Goal: Task Accomplishment & Management: Complete application form

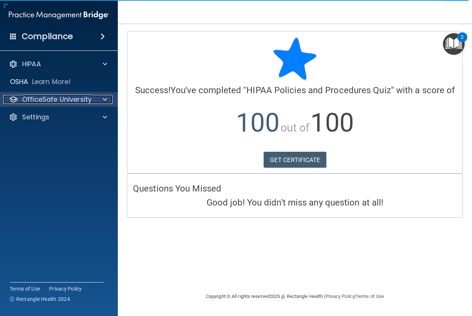
click at [78, 100] on p "OfficeSafe University" at bounding box center [57, 99] width 70 height 9
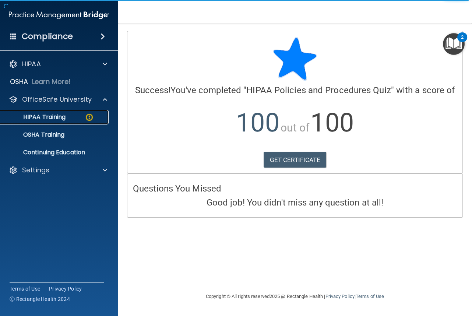
click at [52, 117] on p "HIPAA Training" at bounding box center [35, 116] width 61 height 7
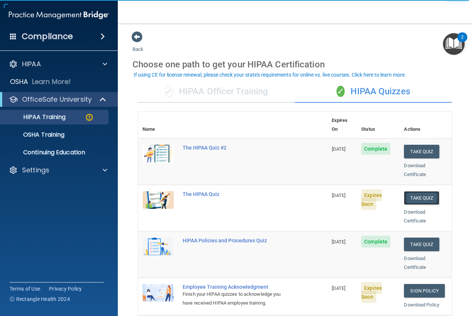
click at [424, 191] on button "Take Quiz" at bounding box center [421, 198] width 35 height 14
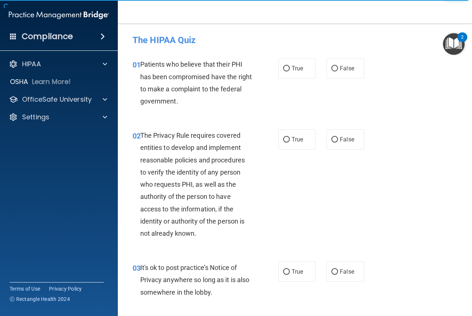
drag, startPoint x: 284, startPoint y: 70, endPoint x: 279, endPoint y: 90, distance: 21.2
click at [283, 71] on input "True" at bounding box center [286, 69] width 7 height 6
radio input "true"
click at [284, 140] on input "True" at bounding box center [286, 140] width 7 height 6
radio input "true"
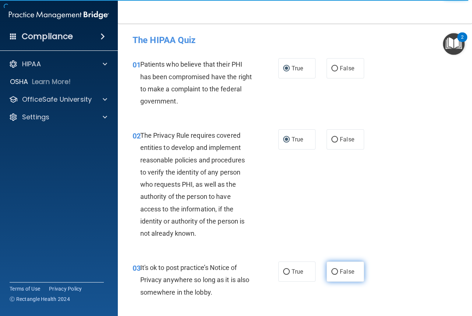
click at [333, 269] on input "False" at bounding box center [334, 272] width 7 height 6
radio input "true"
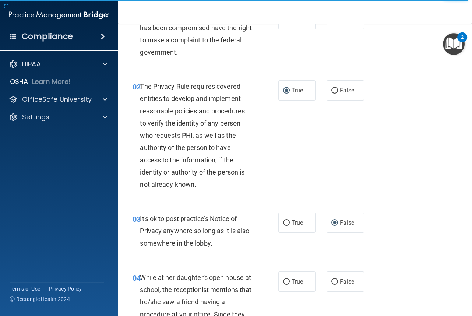
scroll to position [98, 0]
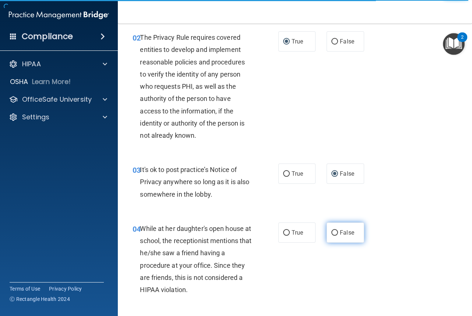
click at [331, 232] on input "False" at bounding box center [334, 233] width 7 height 6
radio input "true"
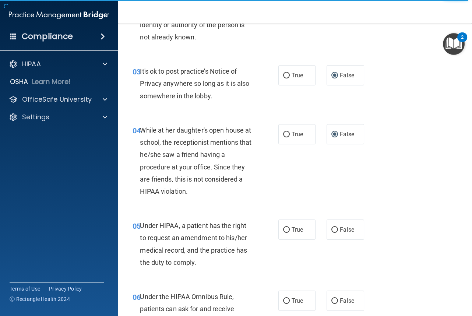
scroll to position [245, 0]
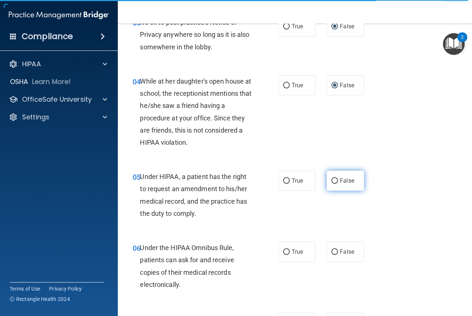
click at [331, 179] on input "False" at bounding box center [334, 181] width 7 height 6
radio input "true"
click at [284, 252] on input "True" at bounding box center [286, 252] width 7 height 6
radio input "true"
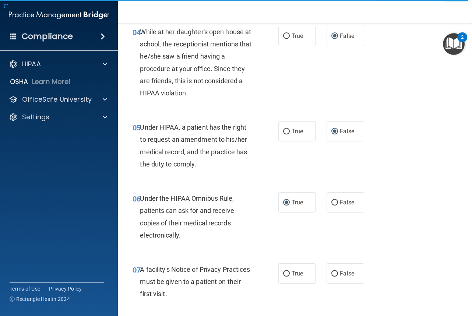
scroll to position [343, 0]
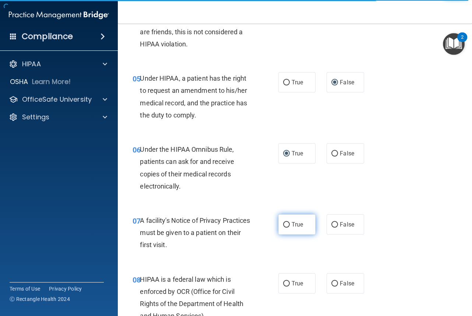
click at [283, 223] on input "True" at bounding box center [286, 225] width 7 height 6
radio input "true"
click at [285, 281] on input "True" at bounding box center [286, 284] width 7 height 6
radio input "true"
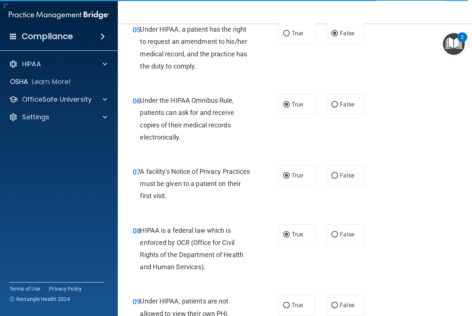
scroll to position [442, 0]
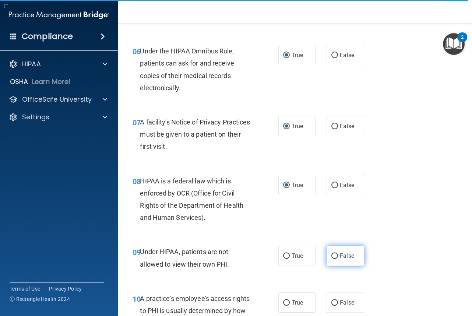
click at [332, 256] on input "False" at bounding box center [334, 256] width 7 height 6
radio input "true"
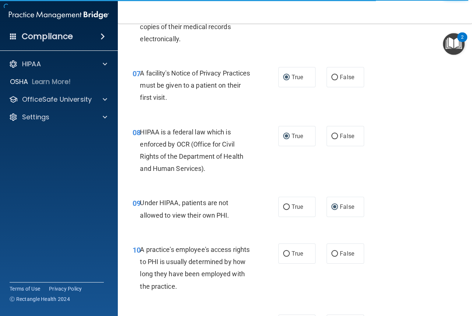
scroll to position [540, 0]
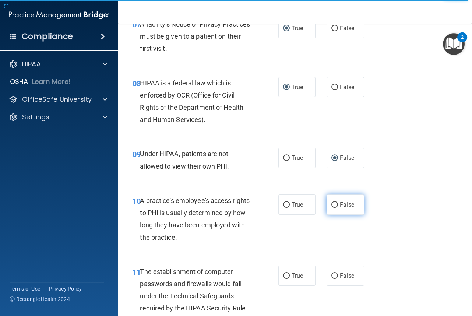
click at [331, 204] on input "False" at bounding box center [334, 205] width 7 height 6
radio input "true"
click at [283, 273] on input "True" at bounding box center [286, 276] width 7 height 6
radio input "true"
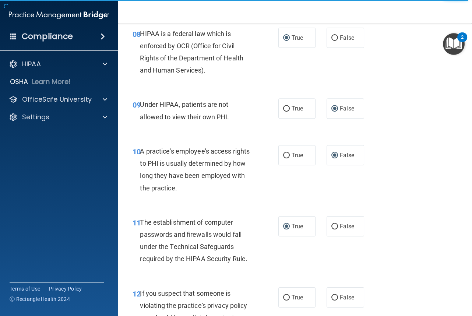
scroll to position [638, 0]
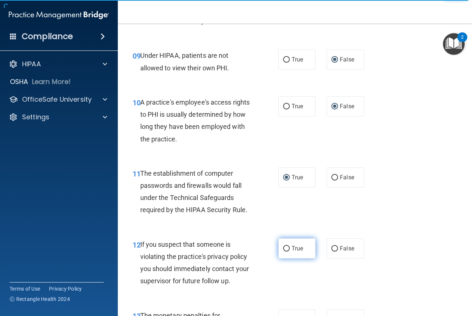
click at [284, 248] on input "True" at bounding box center [286, 249] width 7 height 6
radio input "true"
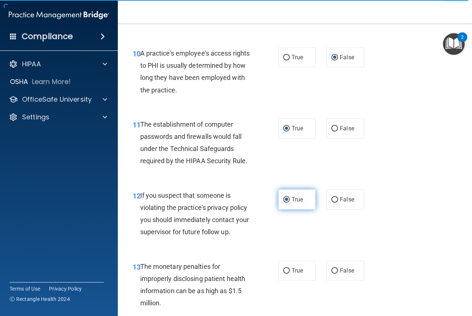
scroll to position [736, 0]
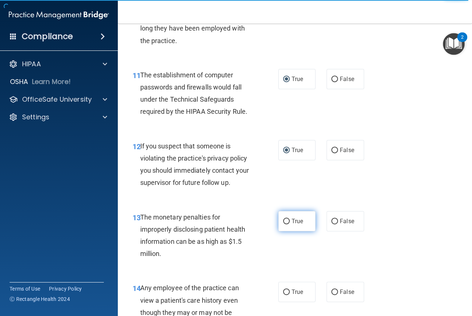
click at [283, 222] on input "True" at bounding box center [286, 222] width 7 height 6
radio input "true"
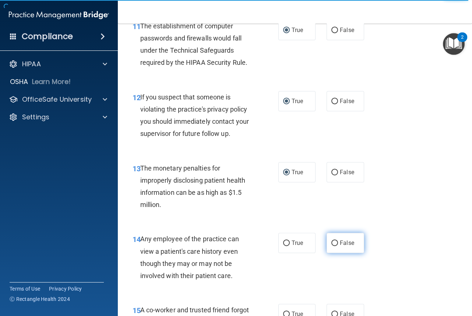
click at [331, 241] on input "False" at bounding box center [334, 243] width 7 height 6
radio input "true"
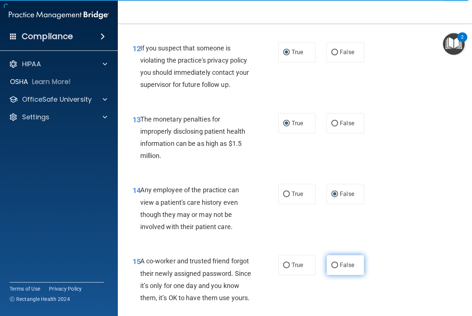
click at [332, 264] on input "False" at bounding box center [334, 265] width 7 height 6
radio input "true"
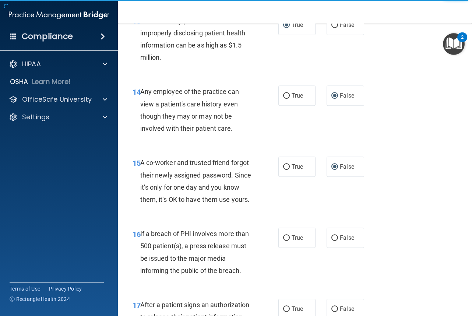
scroll to position [981, 0]
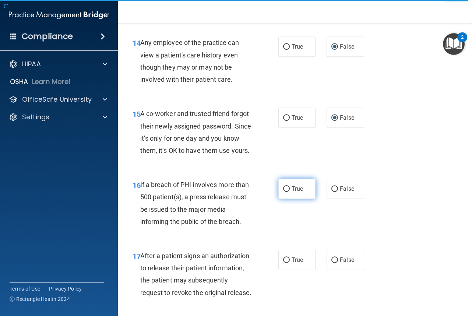
click at [283, 192] on input "True" at bounding box center [286, 189] width 7 height 6
radio input "true"
click at [283, 263] on input "True" at bounding box center [286, 260] width 7 height 6
radio input "true"
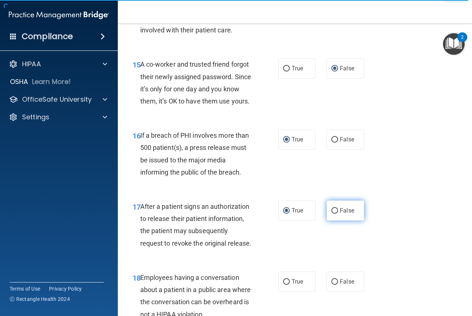
scroll to position [1079, 0]
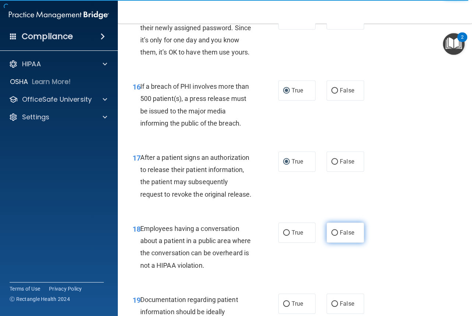
click at [332, 236] on input "False" at bounding box center [334, 233] width 7 height 6
radio input "true"
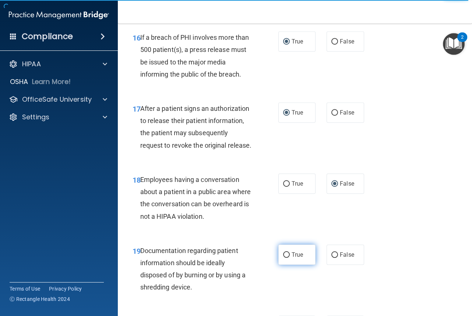
click at [283, 265] on label "True" at bounding box center [296, 254] width 37 height 20
click at [283, 258] on input "True" at bounding box center [286, 255] width 7 height 6
radio input "true"
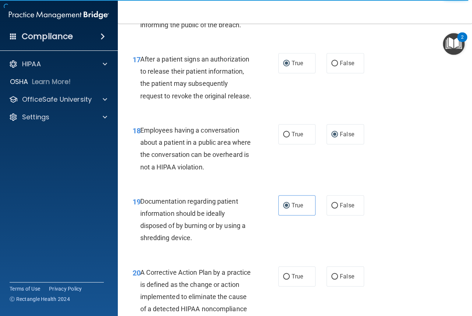
scroll to position [1227, 0]
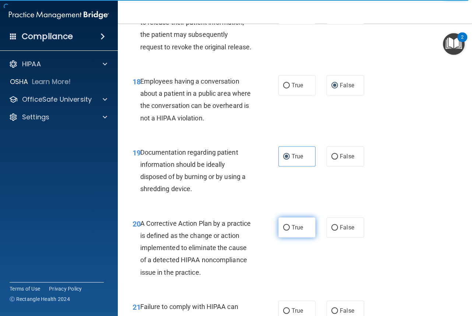
click at [284, 230] on input "True" at bounding box center [286, 228] width 7 height 6
radio input "true"
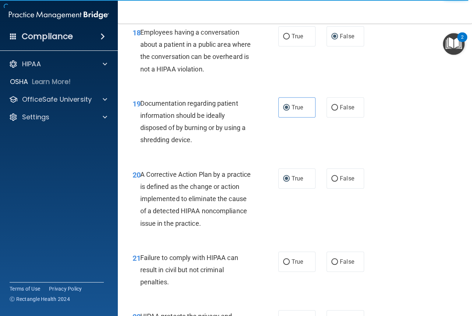
scroll to position [1325, 0]
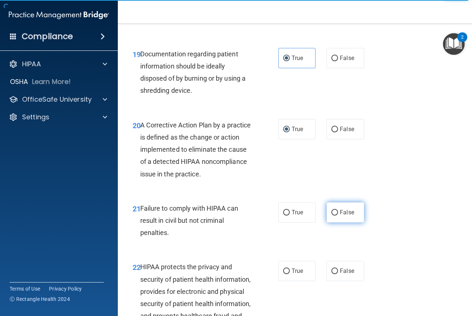
click at [331, 215] on input "False" at bounding box center [334, 213] width 7 height 6
radio input "true"
click at [284, 274] on input "True" at bounding box center [286, 271] width 7 height 6
radio input "true"
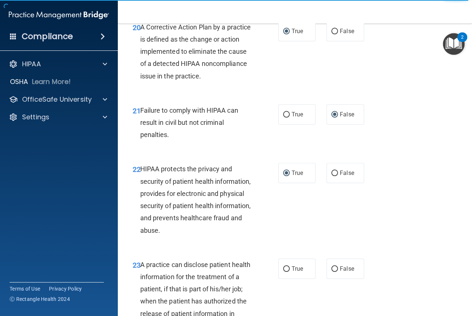
scroll to position [1472, 0]
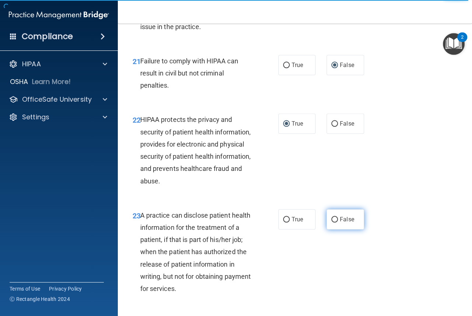
click at [331, 222] on input "False" at bounding box center [334, 220] width 7 height 6
radio input "true"
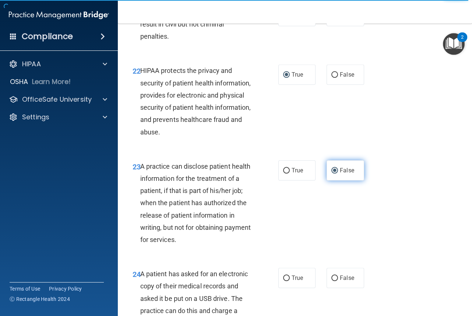
scroll to position [1570, 0]
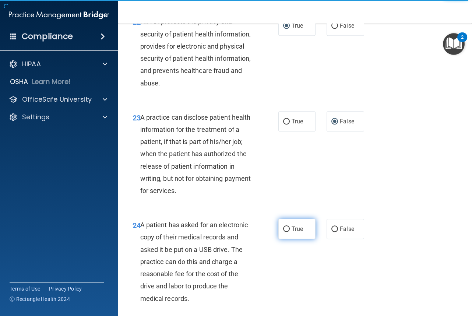
click at [284, 232] on input "True" at bounding box center [286, 229] width 7 height 6
radio input "true"
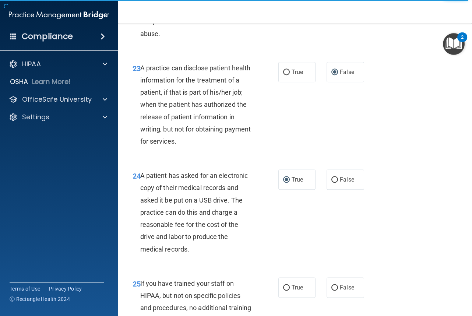
scroll to position [1668, 0]
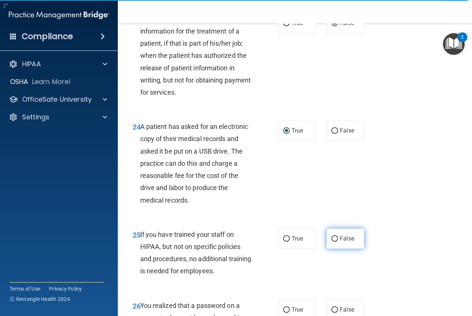
click at [332, 241] on input "False" at bounding box center [334, 239] width 7 height 6
radio input "true"
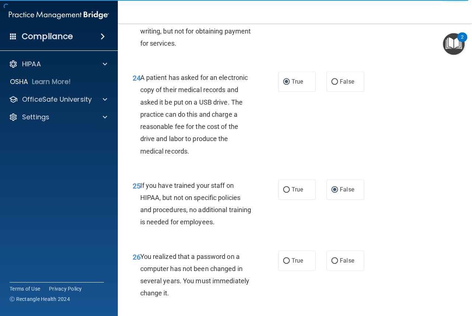
scroll to position [1767, 0]
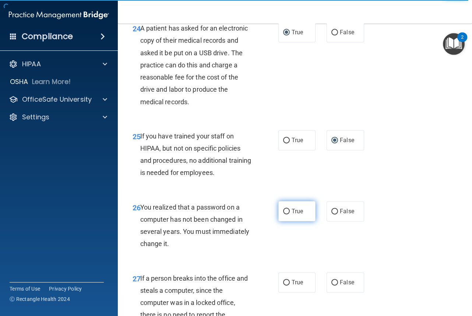
click at [283, 214] on input "True" at bounding box center [286, 212] width 7 height 6
radio input "true"
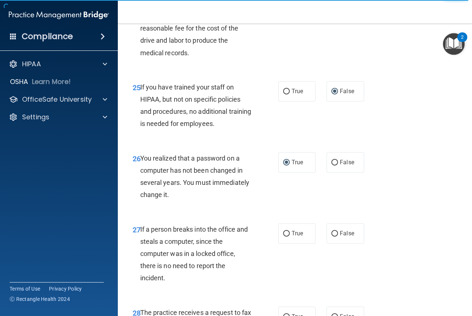
scroll to position [1865, 0]
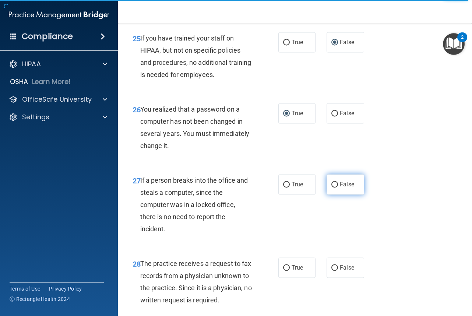
click at [331, 187] on input "False" at bounding box center [334, 185] width 7 height 6
radio input "true"
click at [331, 271] on input "False" at bounding box center [334, 268] width 7 height 6
radio input "true"
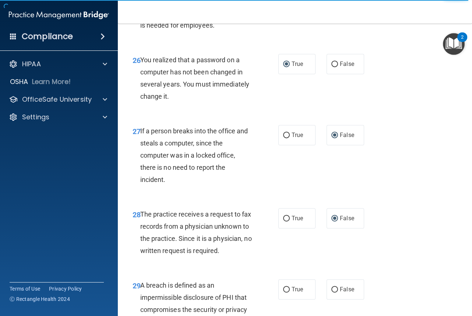
scroll to position [1963, 0]
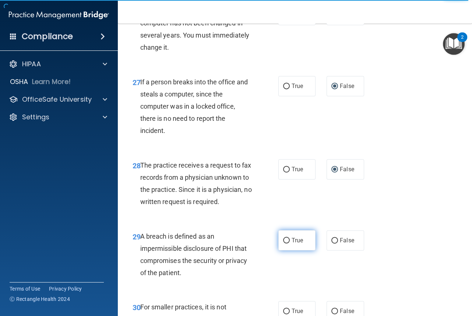
click at [285, 243] on input "True" at bounding box center [286, 241] width 7 height 6
radio input "true"
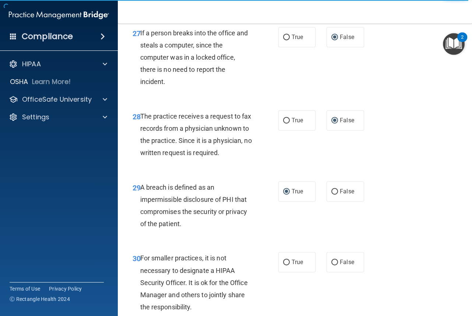
scroll to position [2061, 0]
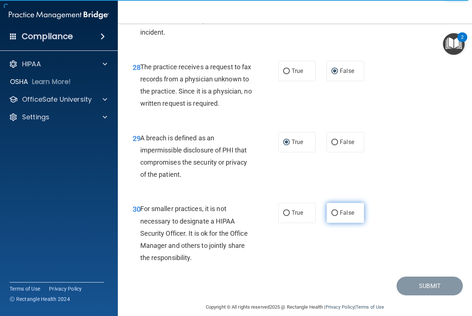
click at [333, 216] on input "False" at bounding box center [334, 213] width 7 height 6
radio input "true"
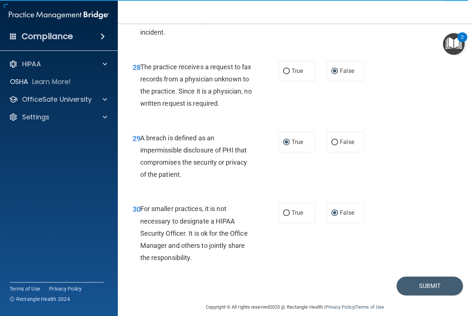
scroll to position [2106, 0]
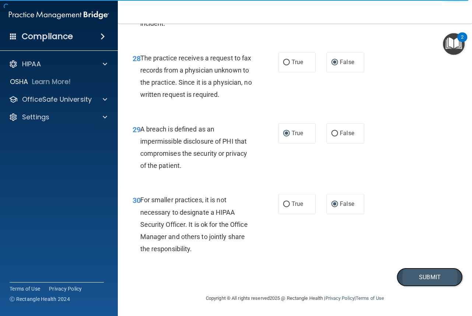
drag, startPoint x: 422, startPoint y: 279, endPoint x: 414, endPoint y: 278, distance: 7.8
click at [421, 278] on button "Submit" at bounding box center [429, 277] width 66 height 19
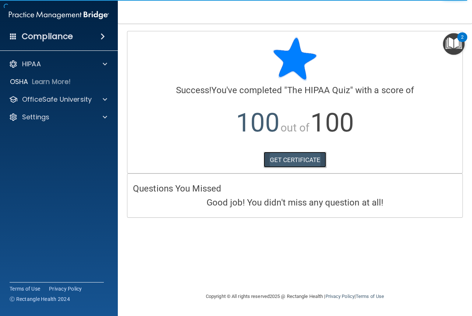
click at [280, 156] on link "GET CERTIFICATE" at bounding box center [295, 160] width 63 height 16
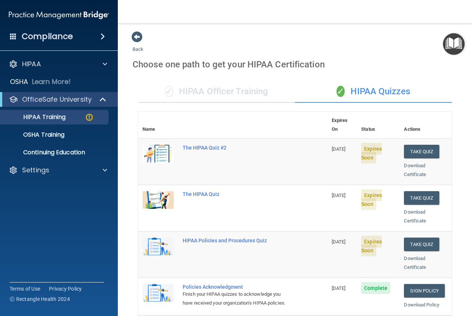
scroll to position [98, 0]
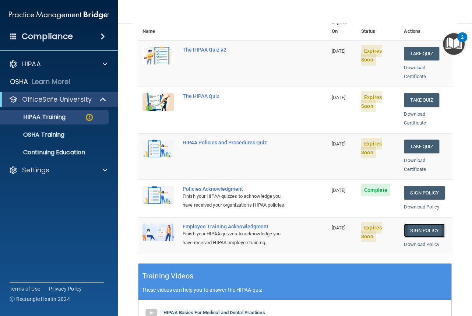
click at [418, 228] on link "Sign Policy" at bounding box center [424, 230] width 41 height 14
click at [423, 226] on link "Sign Policy" at bounding box center [424, 230] width 41 height 14
click at [411, 228] on link "Sign Policy" at bounding box center [424, 230] width 41 height 14
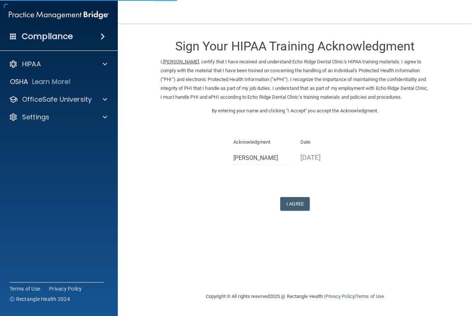
click at [293, 205] on div "I Agree" at bounding box center [294, 204] width 269 height 14
click at [302, 211] on button "I Agree" at bounding box center [294, 204] width 29 height 14
click at [301, 211] on button "I Agree" at bounding box center [294, 204] width 29 height 14
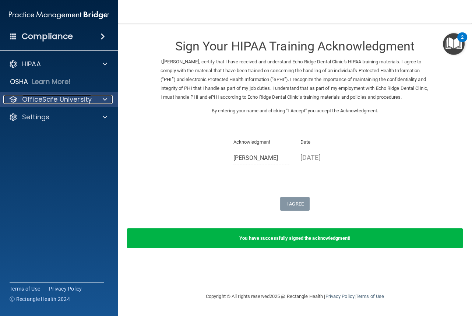
click at [37, 95] on p "OfficeSafe University" at bounding box center [57, 99] width 70 height 9
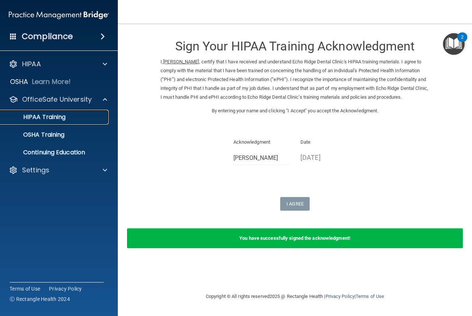
click at [51, 117] on p "HIPAA Training" at bounding box center [35, 116] width 61 height 7
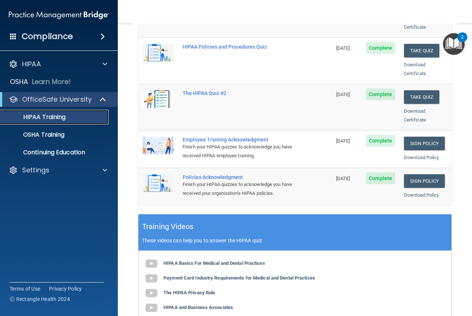
scroll to position [49, 0]
